Goal: Task Accomplishment & Management: Complete application form

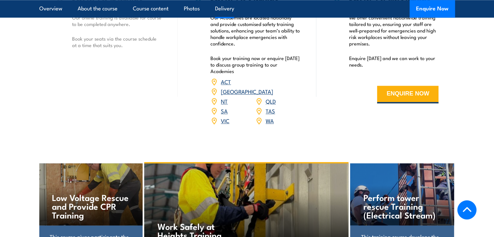
scroll to position [845, 0]
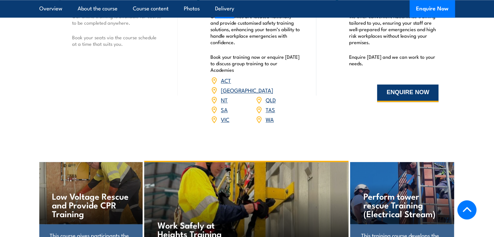
click at [399, 92] on button "ENQUIRE NOW" at bounding box center [407, 93] width 61 height 18
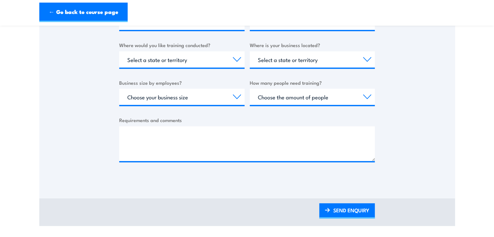
scroll to position [162, 0]
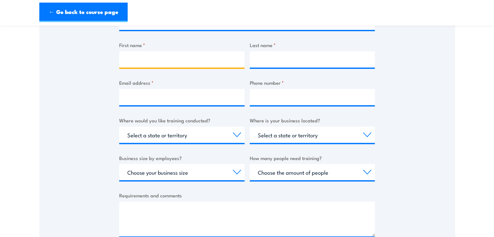
click at [147, 56] on input "First name *" at bounding box center [181, 59] width 125 height 16
type input "JDG Civil"
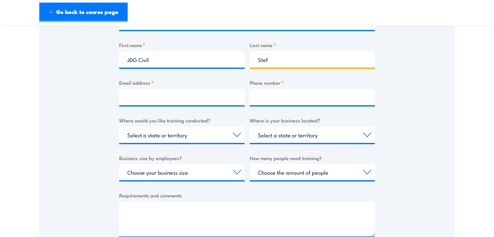
type input "Stef"
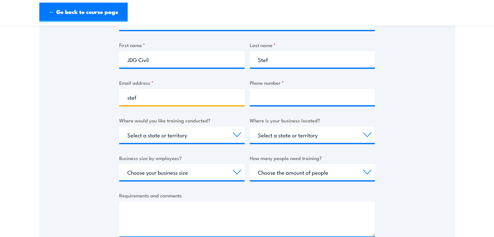
type input "[EMAIL_ADDRESS][DOMAIN_NAME]"
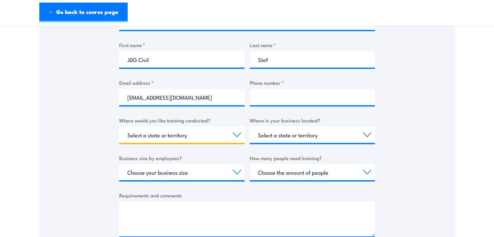
select select "[GEOGRAPHIC_DATA]"
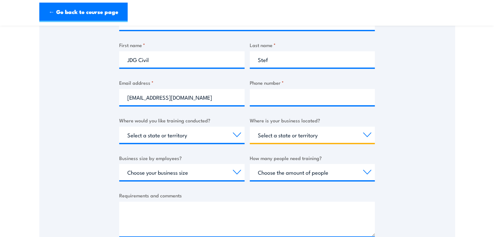
select select "[GEOGRAPHIC_DATA]"
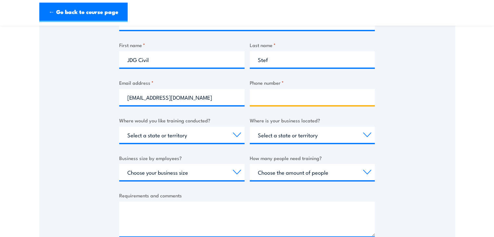
click at [282, 98] on input "Phone number *" at bounding box center [312, 97] width 125 height 16
type input "0457038865"
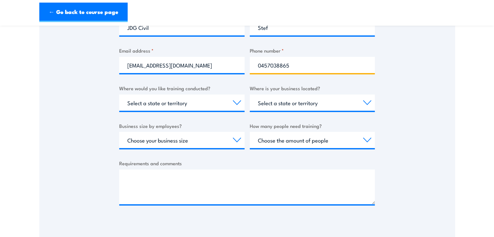
scroll to position [195, 0]
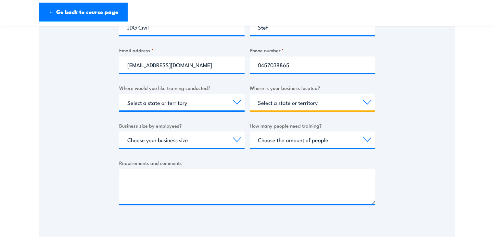
drag, startPoint x: 273, startPoint y: 101, endPoint x: 245, endPoint y: 102, distance: 27.7
click at [245, 102] on div "Business name * First name * JDG Civil Last name * Stef Email address * [EMAIL_…" at bounding box center [247, 93] width 256 height 244
click at [181, 121] on div "Business name * First name * JDG Civil Last name * Stef Email address * [EMAIL_…" at bounding box center [247, 93] width 256 height 244
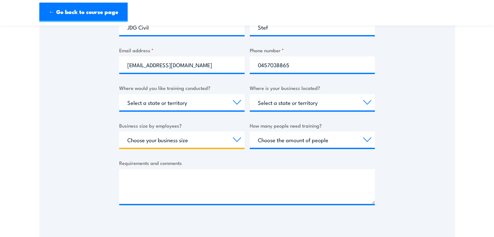
click at [190, 137] on select "Choose your business size 1 to 19 20 to 199 200+" at bounding box center [181, 140] width 125 height 16
select select "1 to 19"
click at [119, 132] on select "Choose your business size 1 to 19 20 to 199 200+" at bounding box center [181, 140] width 125 height 16
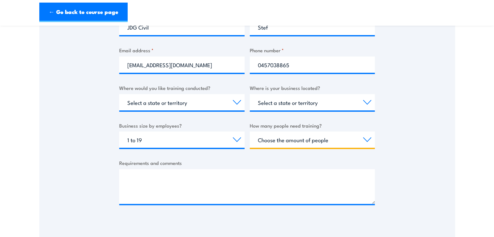
click at [277, 141] on select "Choose the amount of people 1 to 4 5 to 19 20+" at bounding box center [312, 140] width 125 height 16
select select "1 to 4"
click at [250, 132] on select "Choose the amount of people 1 to 4 5 to 19 20+" at bounding box center [312, 140] width 125 height 16
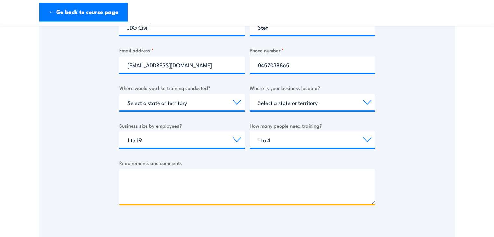
click at [141, 182] on textarea "Requirements and comments" at bounding box center [247, 186] width 256 height 35
paste textarea "Perform cable pit / trench / excavation rescue"
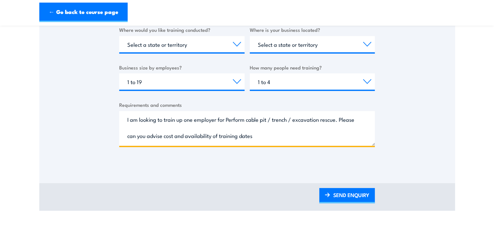
scroll to position [325, 0]
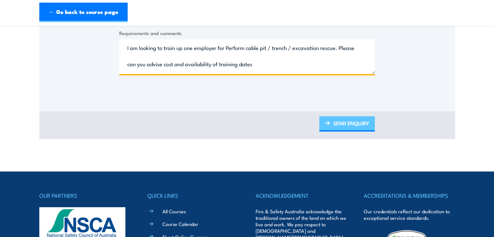
type textarea "I am looking to train up one employer for Perform cable pit / trench / excavati…"
click at [357, 121] on link "SEND ENQUIRY" at bounding box center [347, 123] width 56 height 15
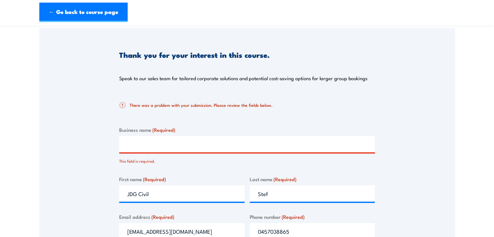
scroll to position [52, 0]
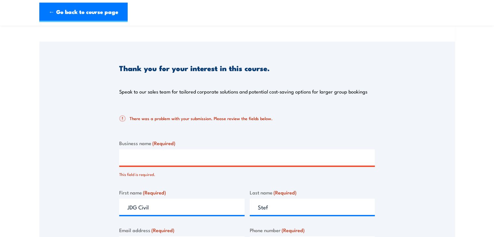
click at [195, 159] on input "Business name (Required)" at bounding box center [247, 157] width 256 height 16
type input "JDG Civil"
drag, startPoint x: 157, startPoint y: 208, endPoint x: 118, endPoint y: 206, distance: 38.7
click at [118, 206] on div "Thank you for your interest in this course. Speak to our sales team for tailore…" at bounding box center [247, 223] width 416 height 362
type input "Stef"
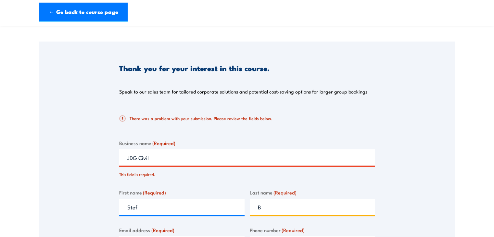
type input "B"
drag, startPoint x: 379, startPoint y: 123, endPoint x: 373, endPoint y: 132, distance: 10.0
click at [379, 123] on div "Thank you for your interest in this course. Speak to our sales team for tailore…" at bounding box center [247, 223] width 416 height 362
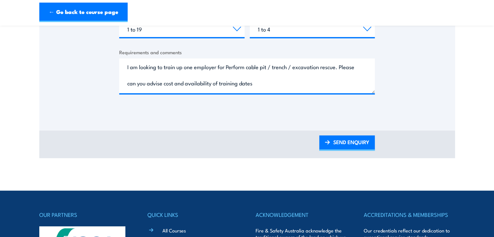
scroll to position [344, 0]
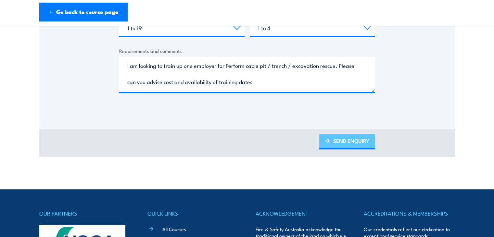
click at [365, 144] on link "SEND ENQUIRY" at bounding box center [347, 141] width 56 height 15
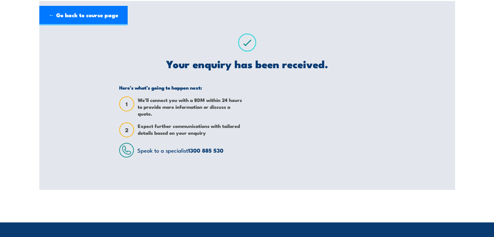
scroll to position [0, 0]
